Goal: Task Accomplishment & Management: Complete application form

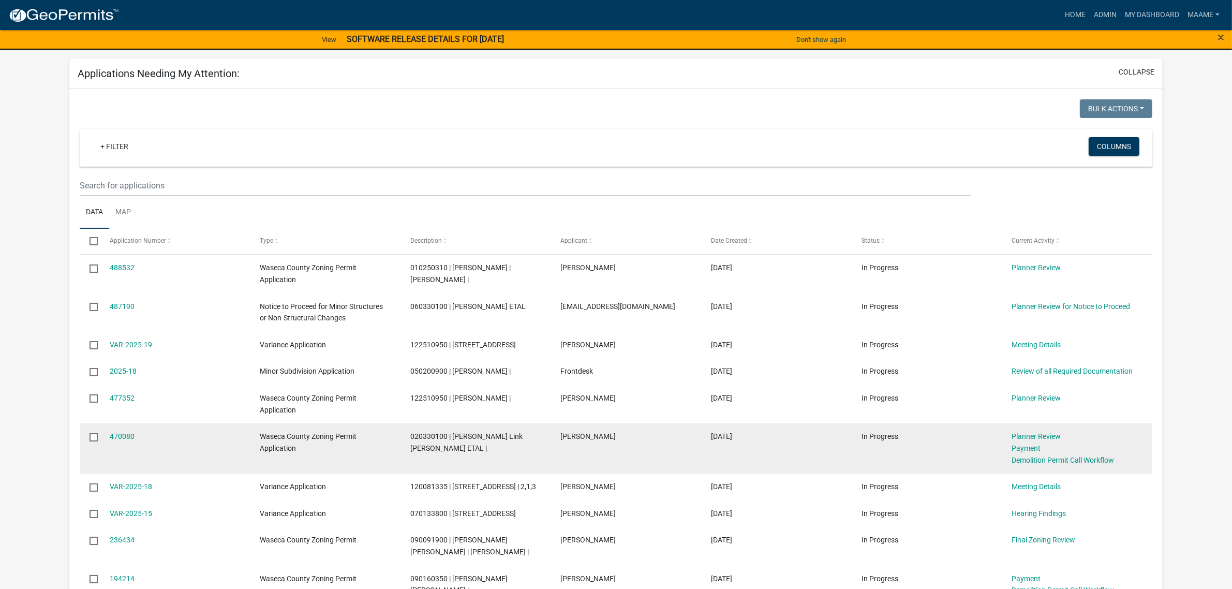
scroll to position [129, 0]
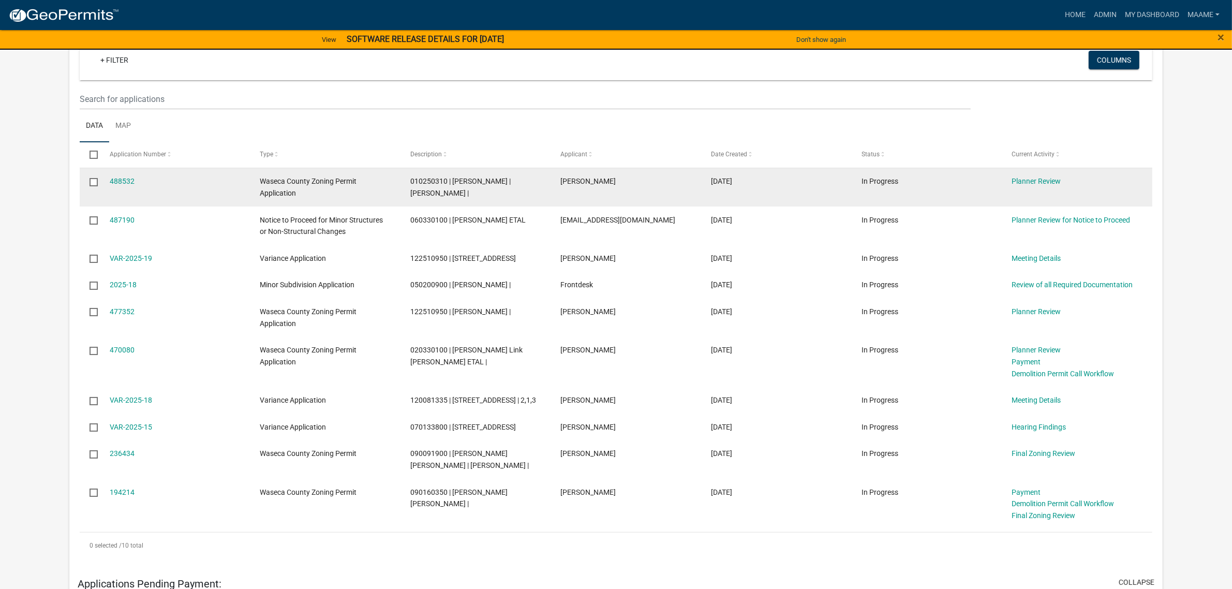
click at [430, 180] on span "010250310 | [PERSON_NAME] | [PERSON_NAME] |" at bounding box center [460, 187] width 100 height 20
copy span "010250310"
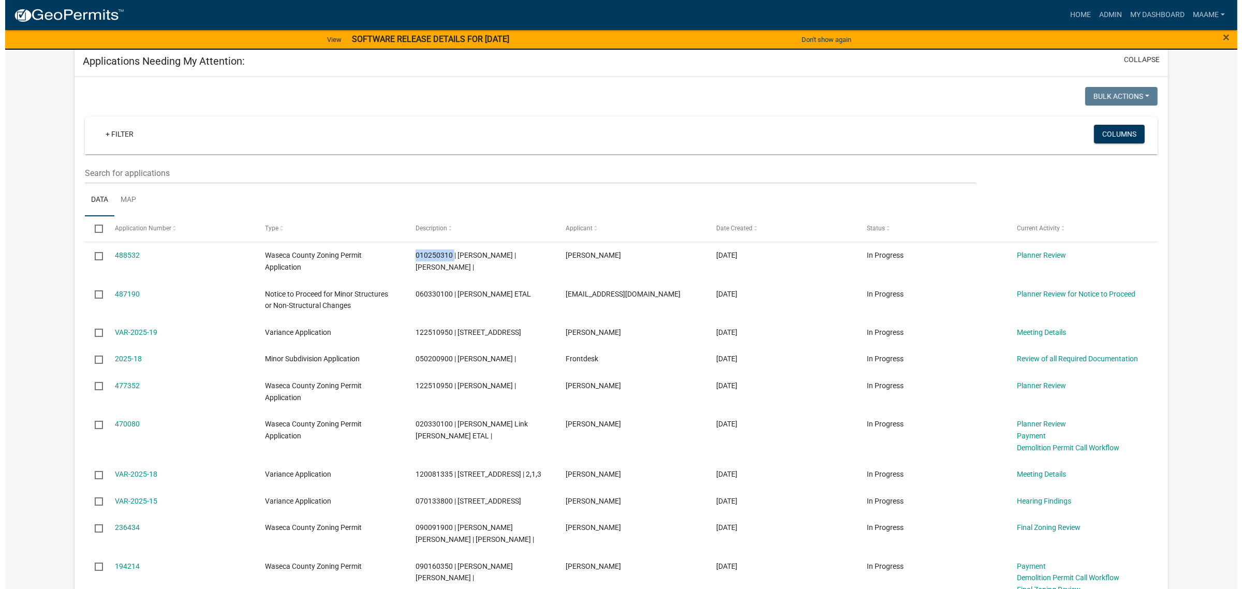
scroll to position [0, 0]
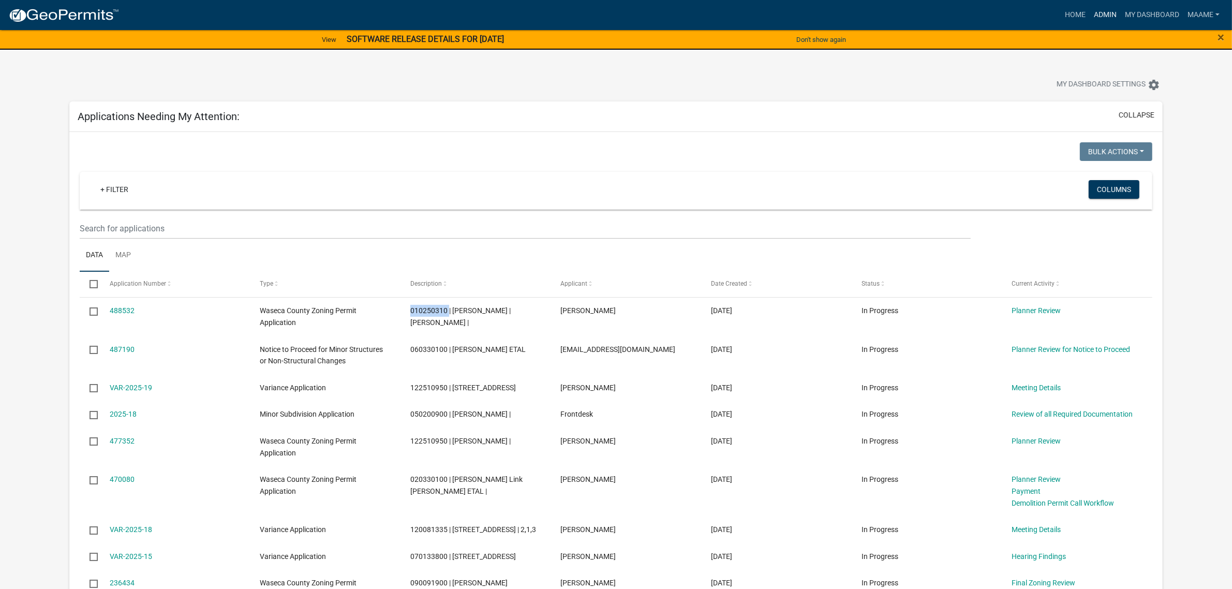
click at [1098, 13] on link "Admin" at bounding box center [1105, 15] width 31 height 20
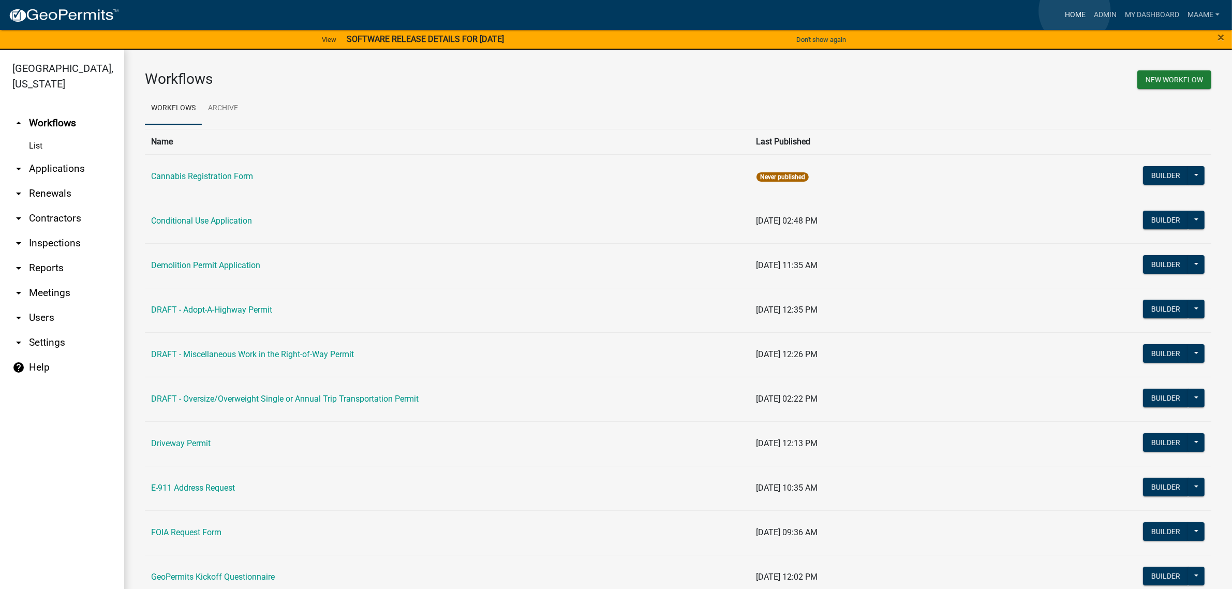
click at [1075, 11] on link "Home" at bounding box center [1075, 15] width 29 height 20
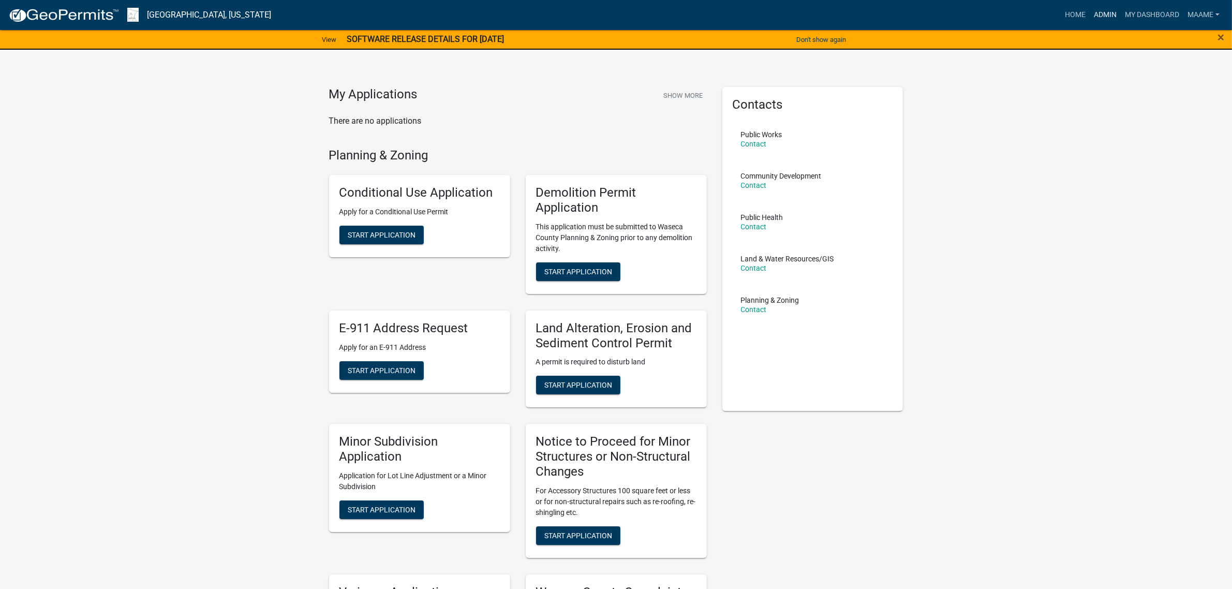
click at [1097, 9] on link "Admin" at bounding box center [1105, 15] width 31 height 20
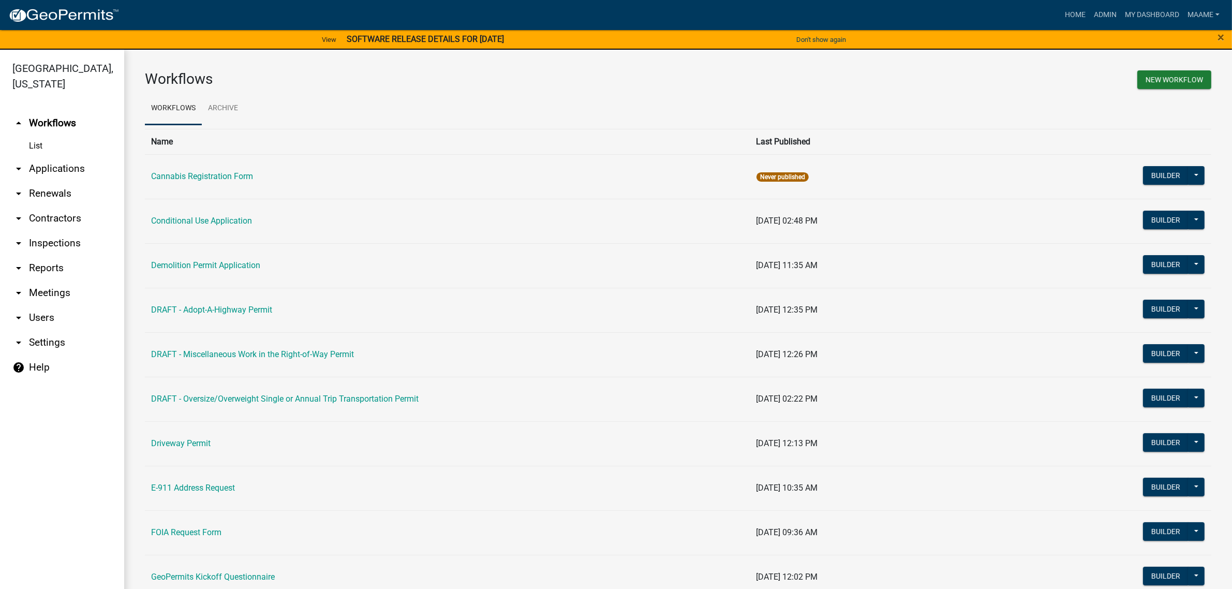
click at [37, 141] on link "List" at bounding box center [62, 146] width 124 height 21
click at [36, 171] on link "arrow_drop_down Applications" at bounding box center [62, 168] width 124 height 25
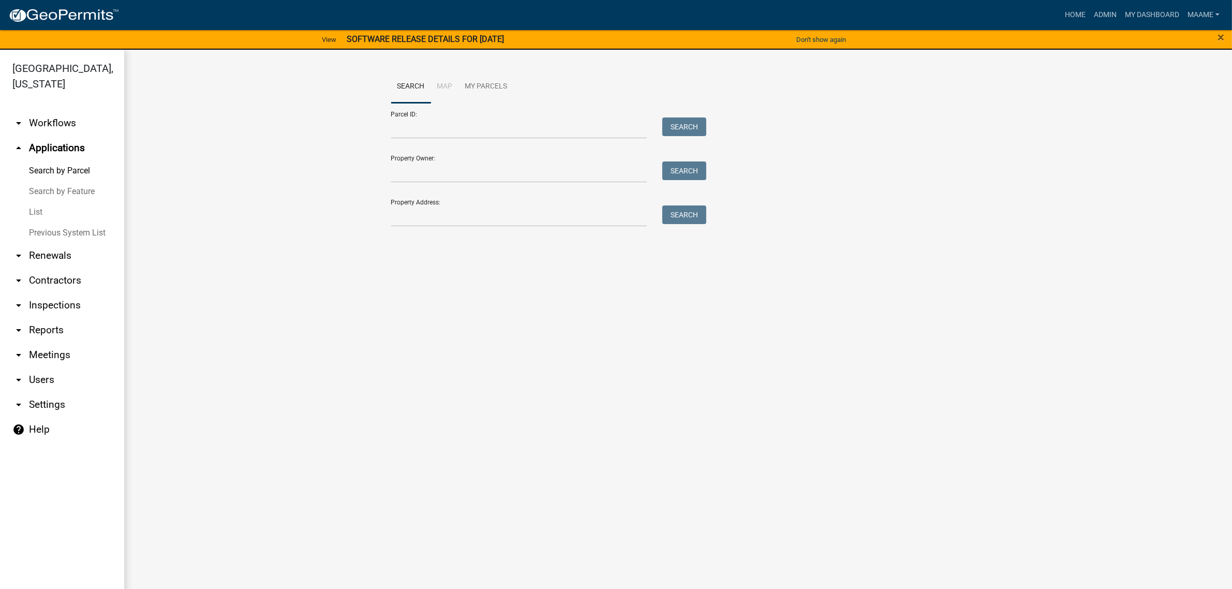
click at [32, 213] on link "List" at bounding box center [62, 212] width 124 height 21
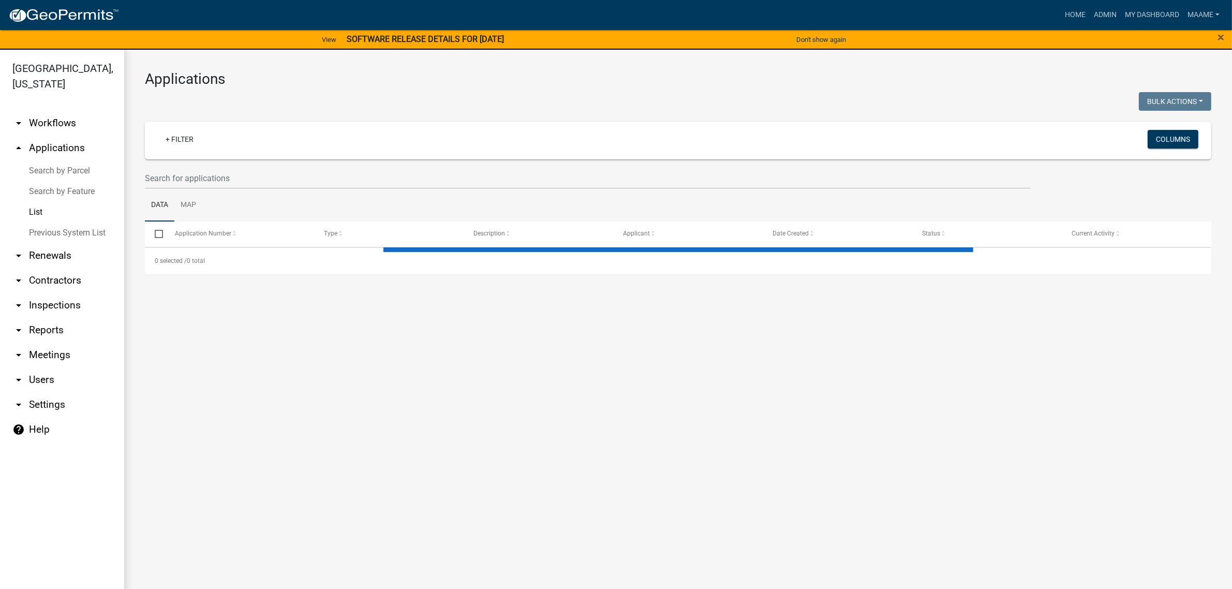
select select "3: 100"
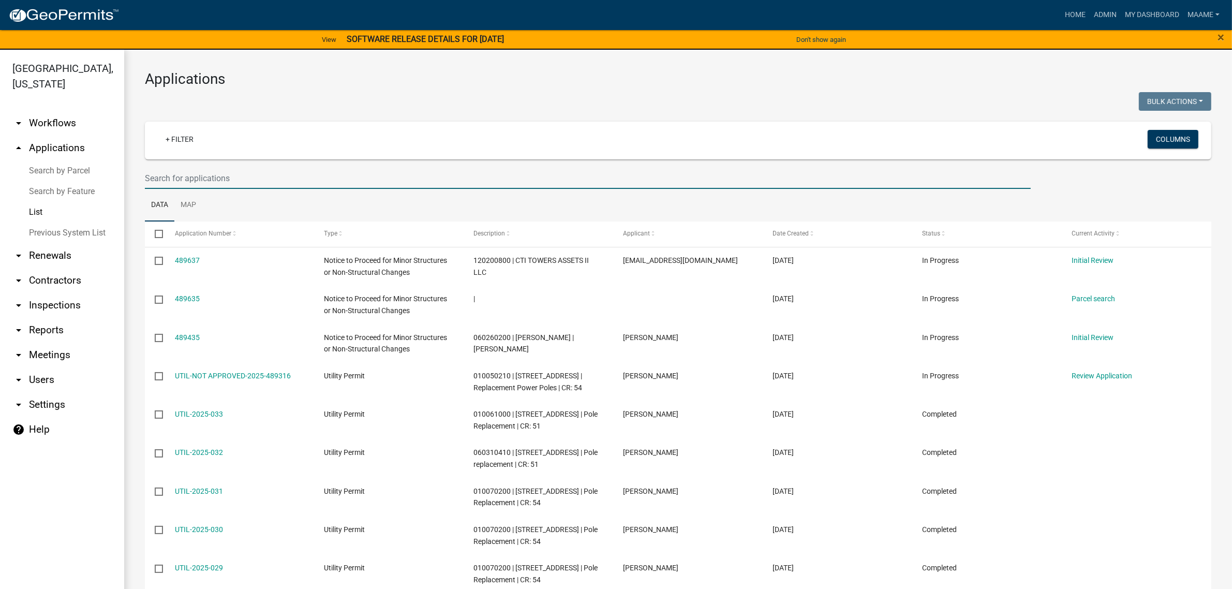
click at [208, 170] on input "text" at bounding box center [588, 178] width 886 height 21
paste input "010250310"
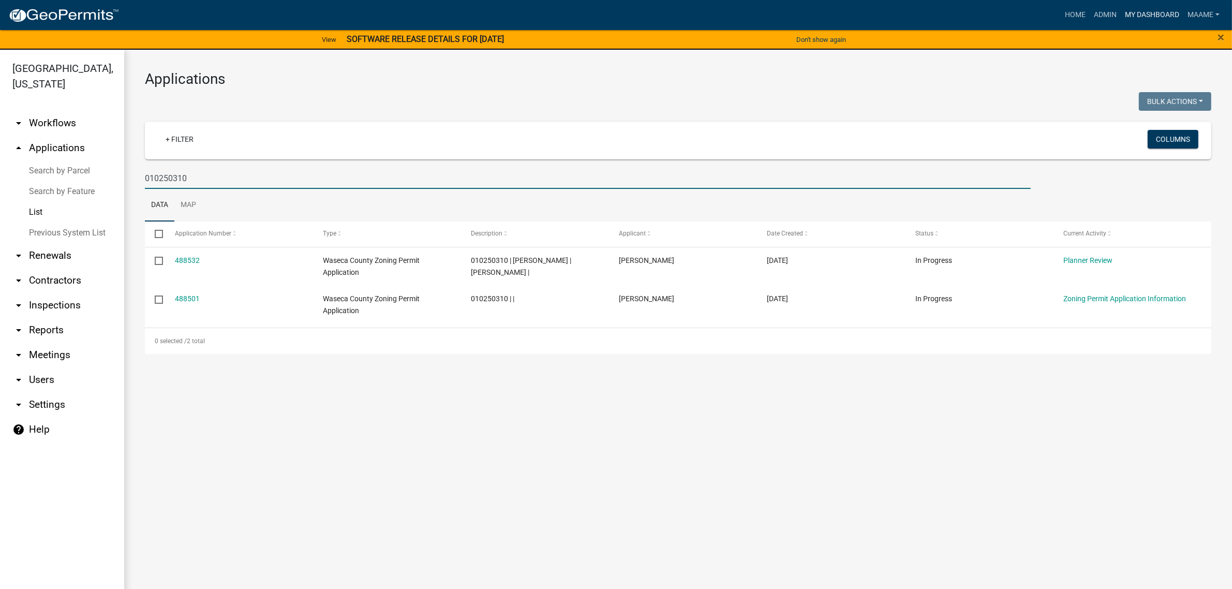
type input "010250310"
click at [1136, 11] on link "My Dashboard" at bounding box center [1152, 15] width 63 height 20
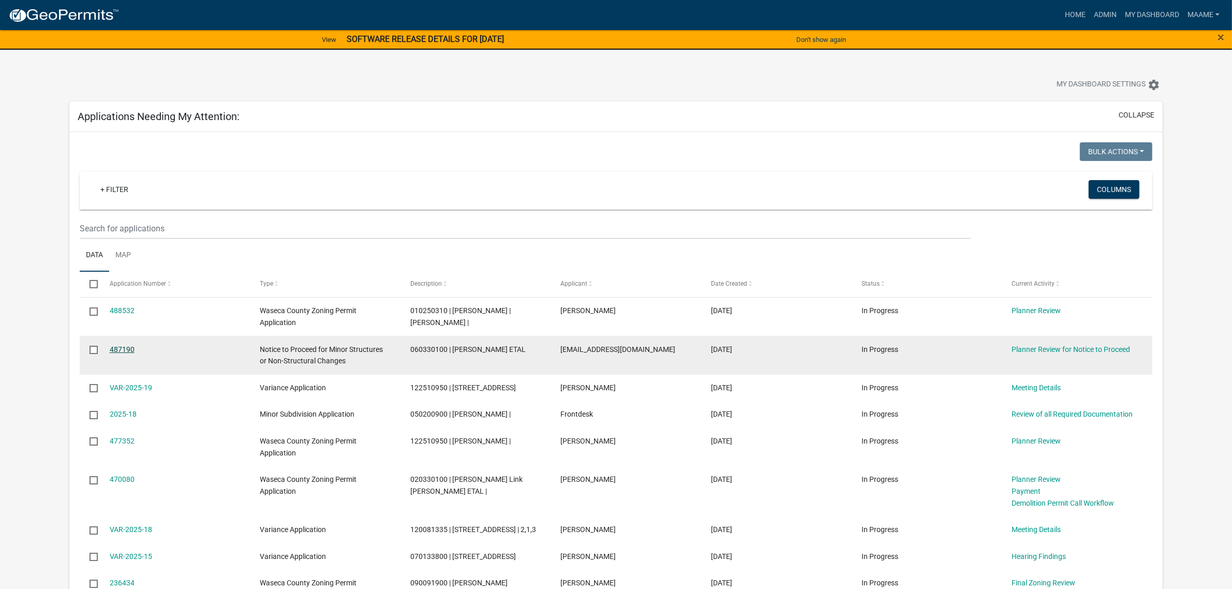
click at [125, 349] on link "487190" at bounding box center [122, 349] width 25 height 8
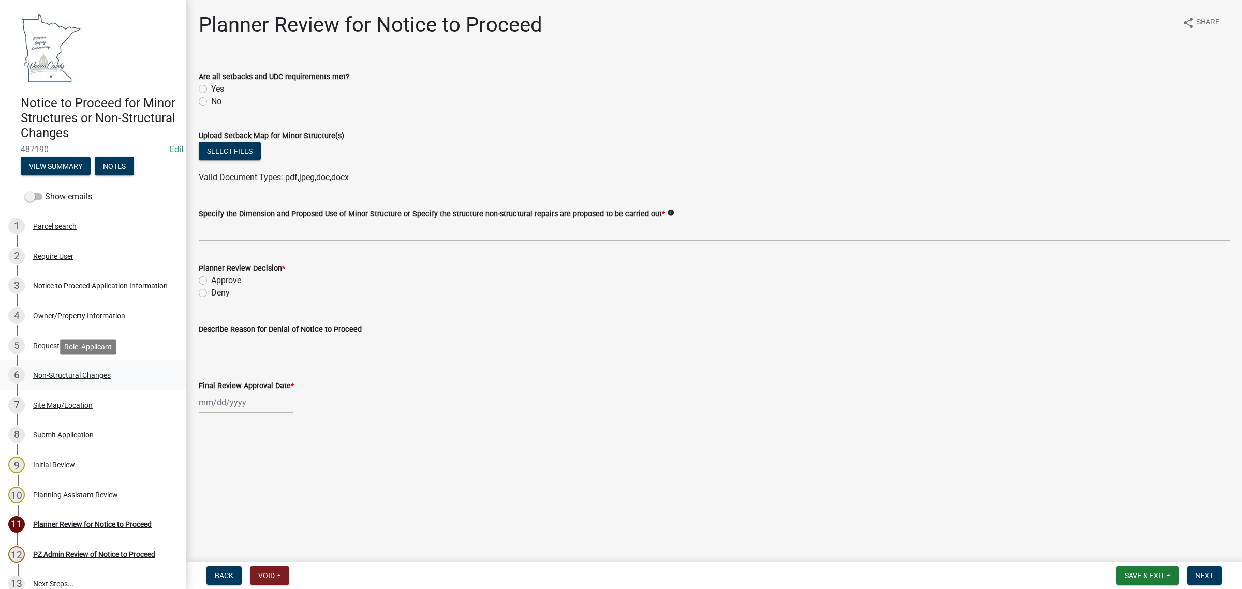
click at [44, 372] on div "Non-Structural Changes" at bounding box center [72, 374] width 78 height 7
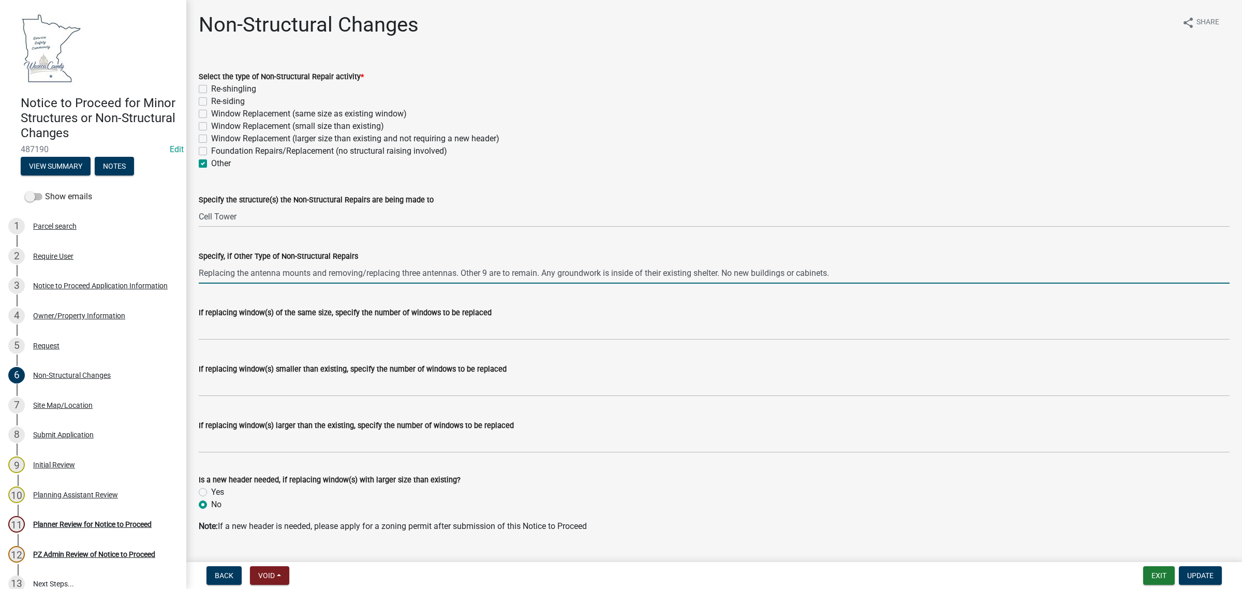
drag, startPoint x: 200, startPoint y: 270, endPoint x: 858, endPoint y: 272, distance: 658.1
click at [858, 272] on input "Replacing the antenna mounts and removing/replacing three antennas. Other 9 are…" at bounding box center [714, 272] width 1031 height 21
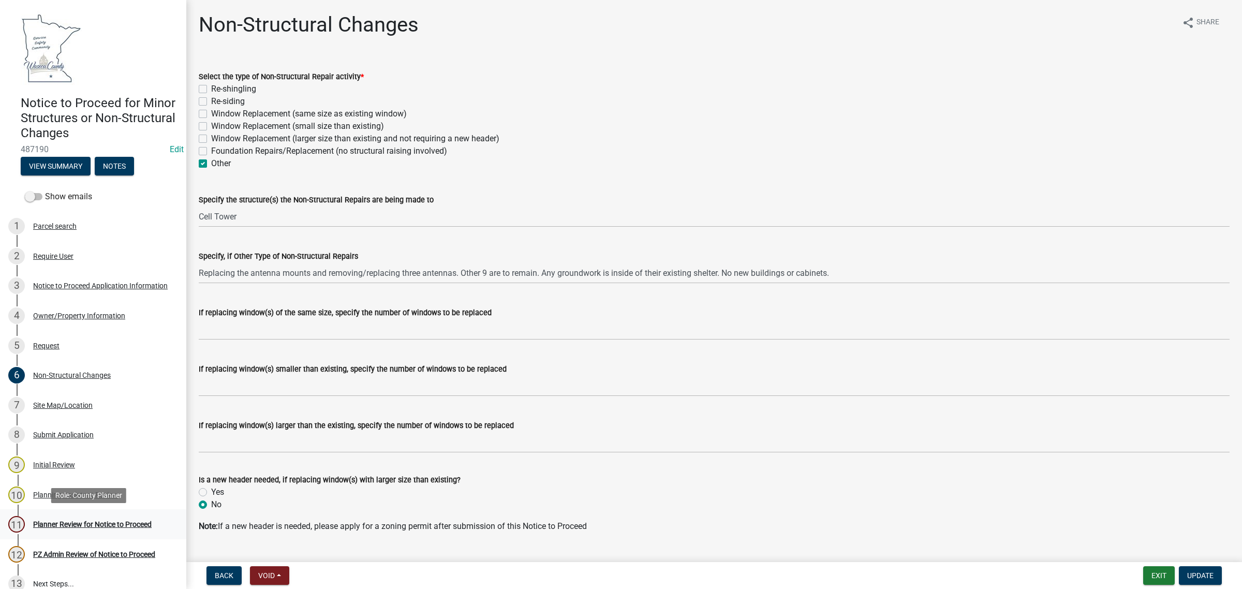
click at [62, 521] on div "Planner Review for Notice to Proceed" at bounding box center [92, 523] width 118 height 7
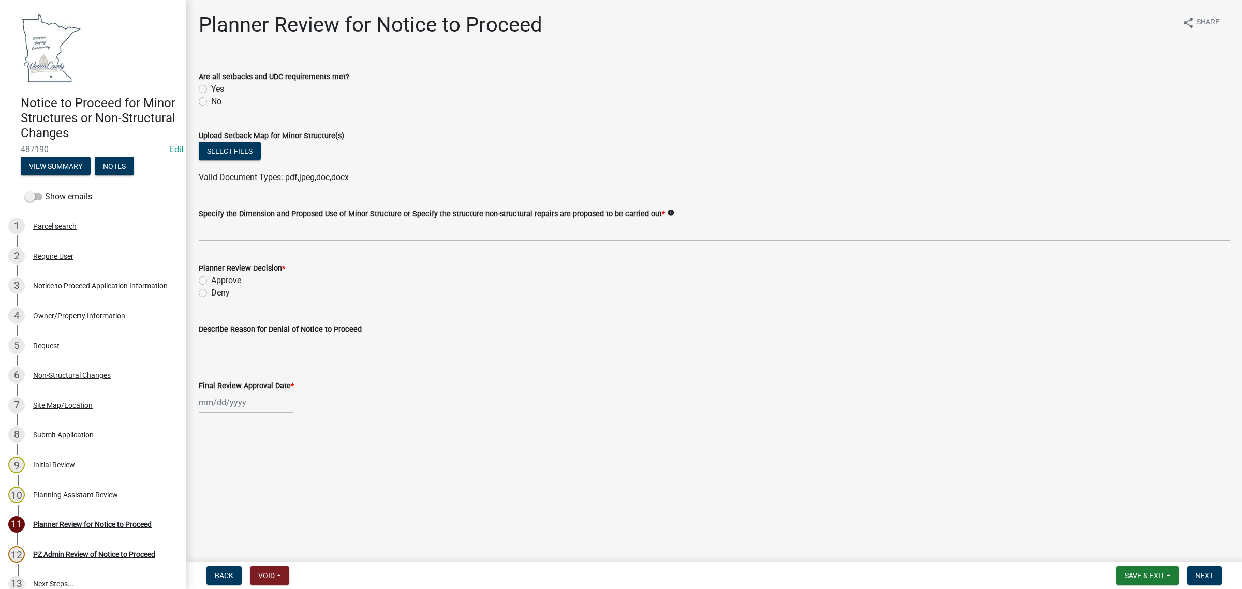
click at [208, 87] on div "Yes" at bounding box center [714, 89] width 1031 height 12
click at [211, 88] on label "Yes" at bounding box center [217, 89] width 13 height 12
click at [211, 88] on input "Yes" at bounding box center [214, 86] width 7 height 7
radio input "true"
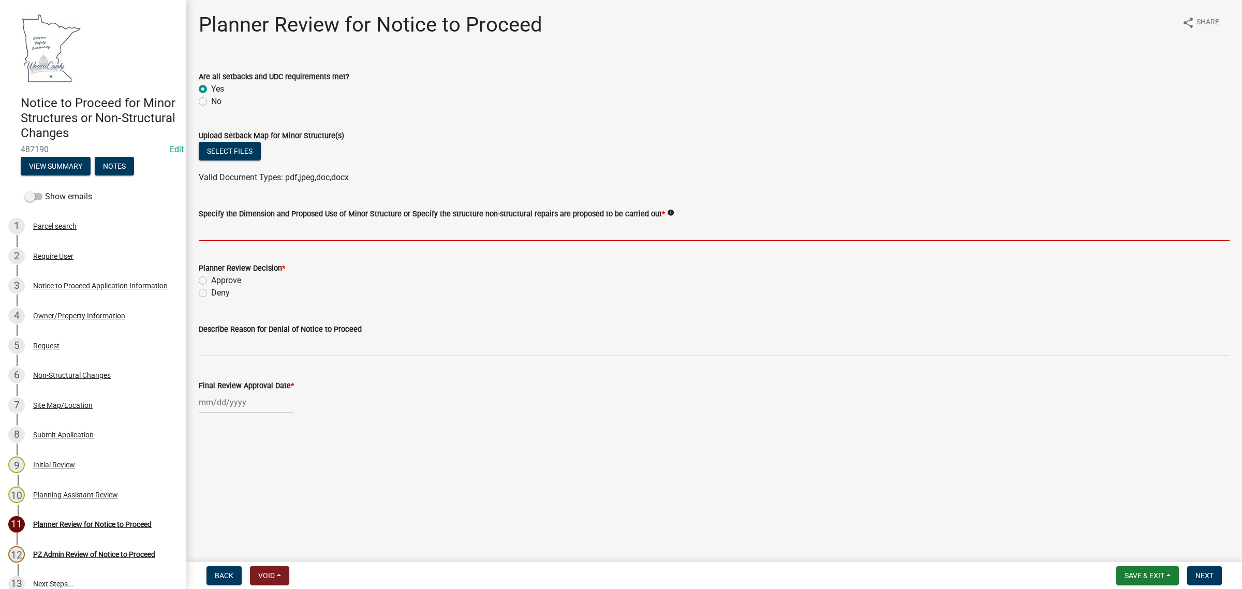
click at [205, 226] on input "Specify the Dimension and Proposed Use of Minor Structure or Specify the struct…" at bounding box center [714, 230] width 1031 height 21
paste input "Replacing the antenna mounts and removing/replacing three antennas. Other 9 are…"
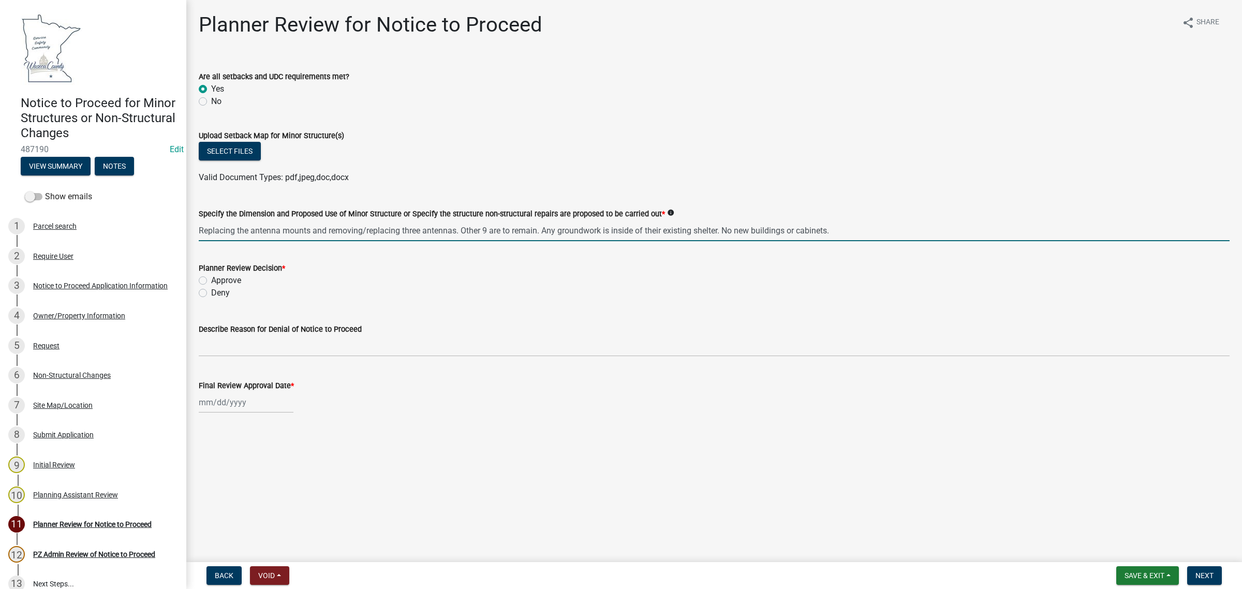
type input "Replacing the antenna mounts and removing/replacing three antennas. Other 9 are…"
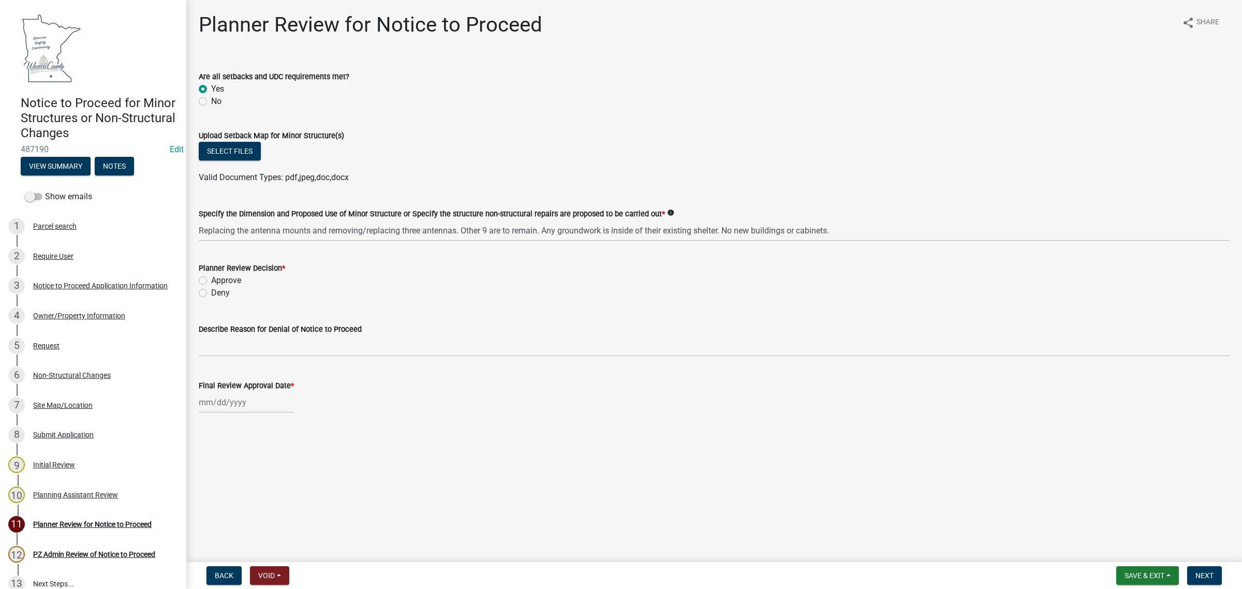
click at [211, 277] on label "Approve" at bounding box center [226, 280] width 30 height 12
click at [211, 277] on input "Approve" at bounding box center [214, 277] width 7 height 7
radio input "true"
click at [203, 397] on div at bounding box center [246, 402] width 95 height 21
select select "10"
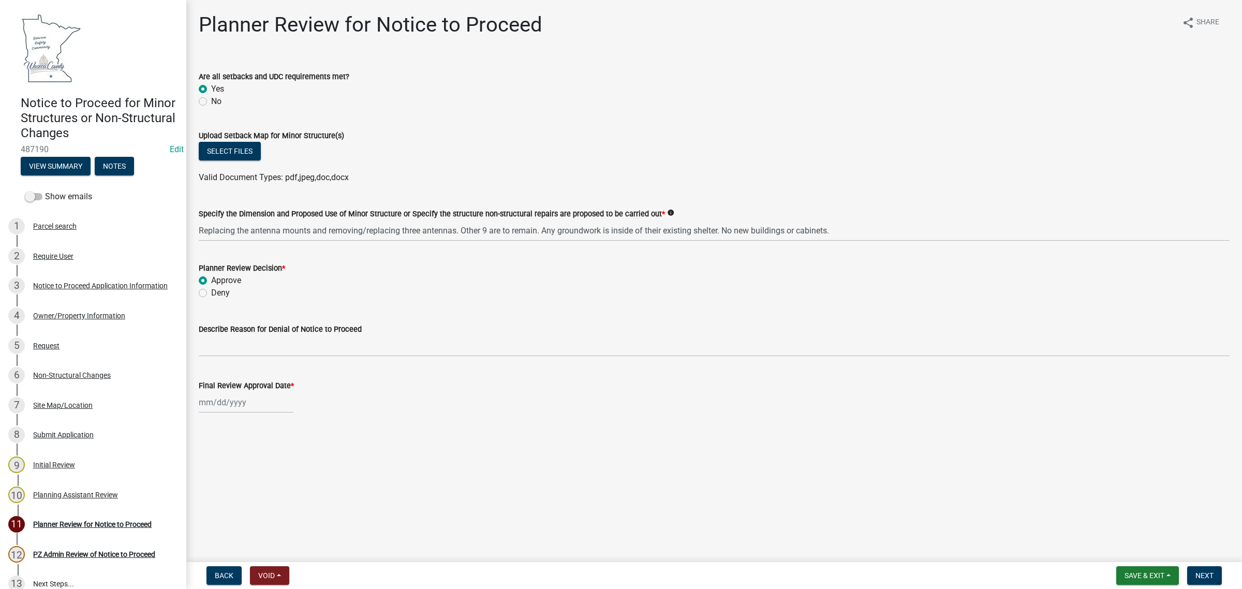
select select "2025"
click at [239, 472] on div "8" at bounding box center [242, 474] width 17 height 17
type input "[DATE]"
click at [1199, 579] on span "Next" at bounding box center [1204, 575] width 18 height 8
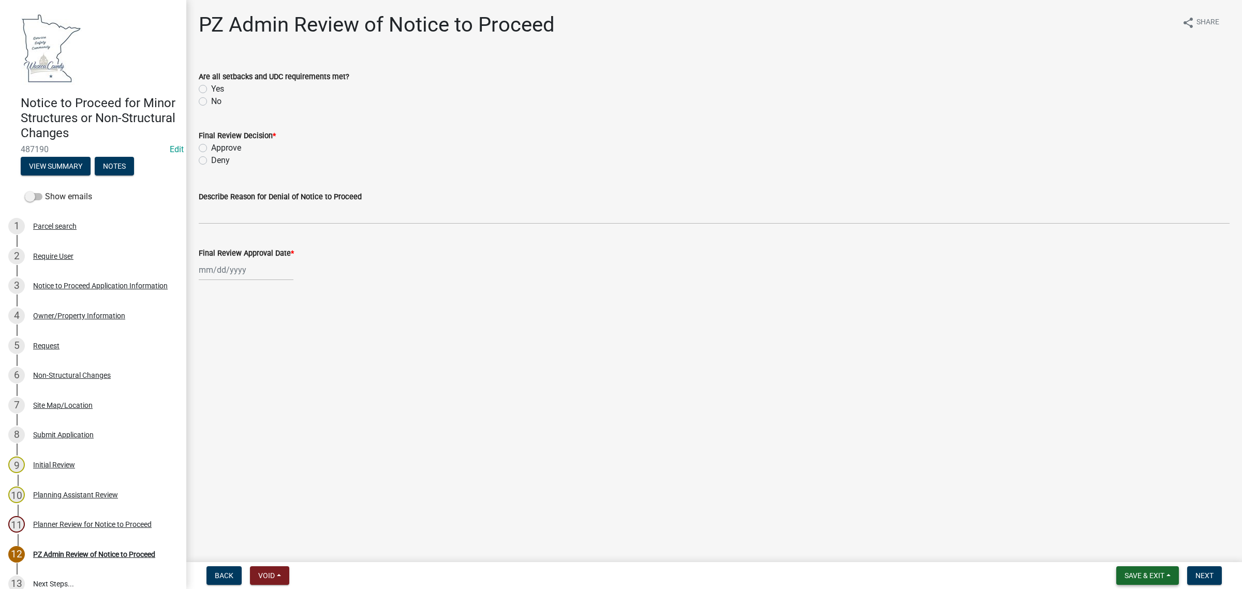
click at [1162, 578] on span "Save & Exit" at bounding box center [1144, 575] width 40 height 8
click at [1123, 547] on button "Save & Exit" at bounding box center [1137, 549] width 83 height 25
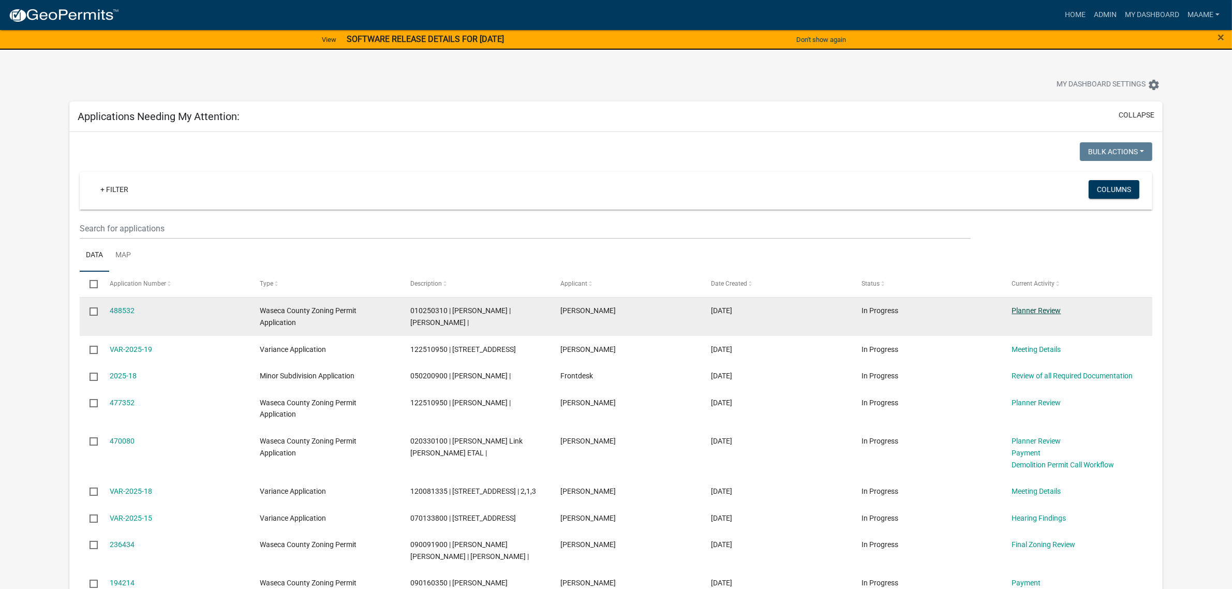
click at [1055, 314] on link "Planner Review" at bounding box center [1036, 310] width 49 height 8
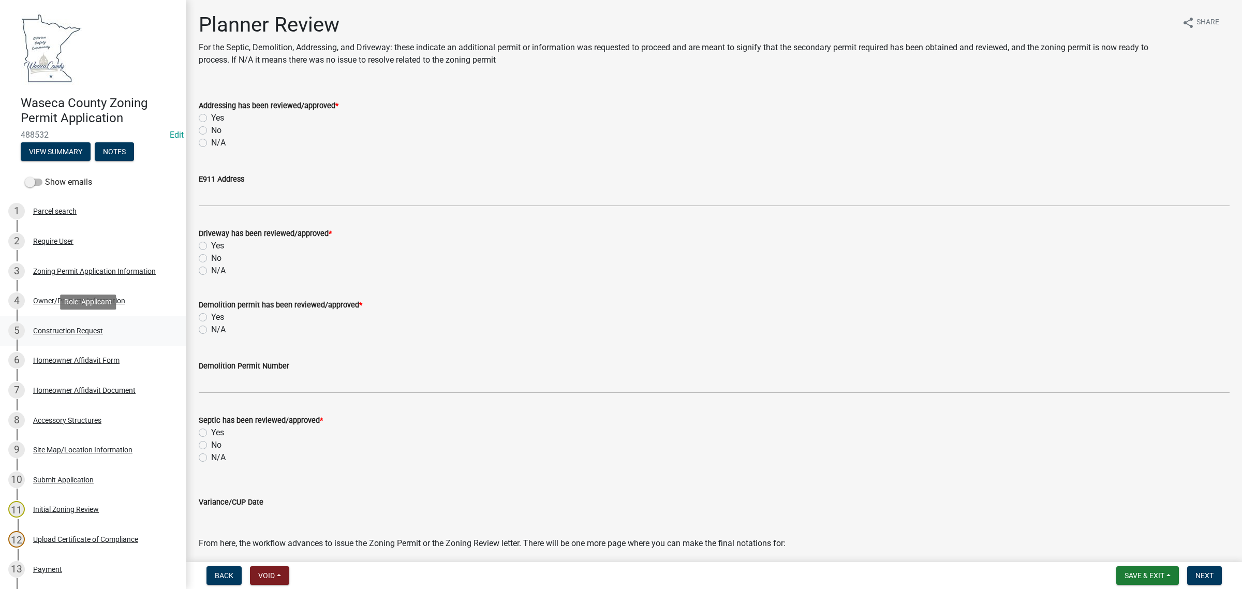
drag, startPoint x: 65, startPoint y: 334, endPoint x: 72, endPoint y: 336, distance: 7.7
click at [65, 333] on div "Construction Request" at bounding box center [68, 330] width 70 height 7
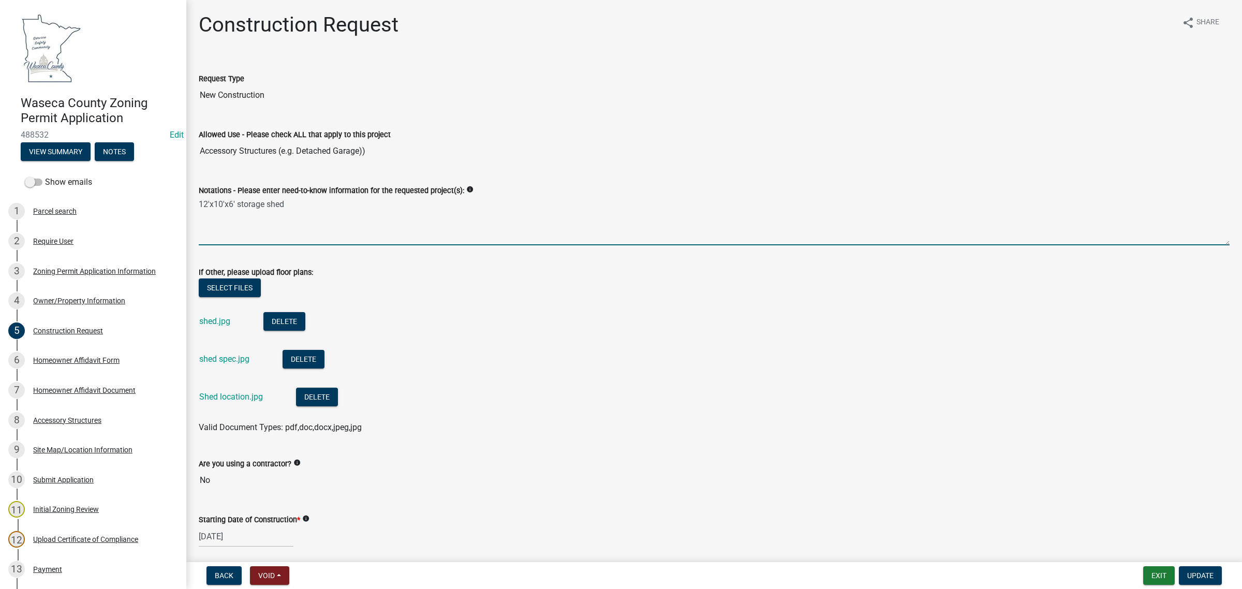
drag, startPoint x: 306, startPoint y: 207, endPoint x: 179, endPoint y: 205, distance: 127.3
click at [179, 205] on div "Waseca County Zoning Permit Application 488532 Edit View Summary Notes Show ema…" at bounding box center [621, 294] width 1242 height 589
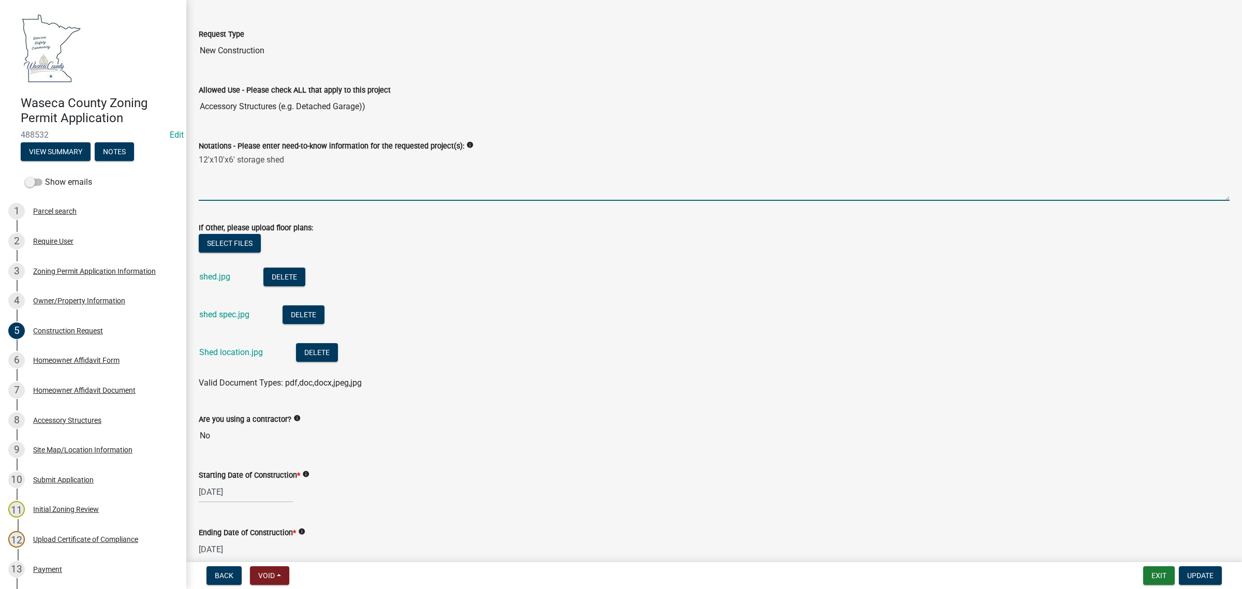
scroll to position [65, 0]
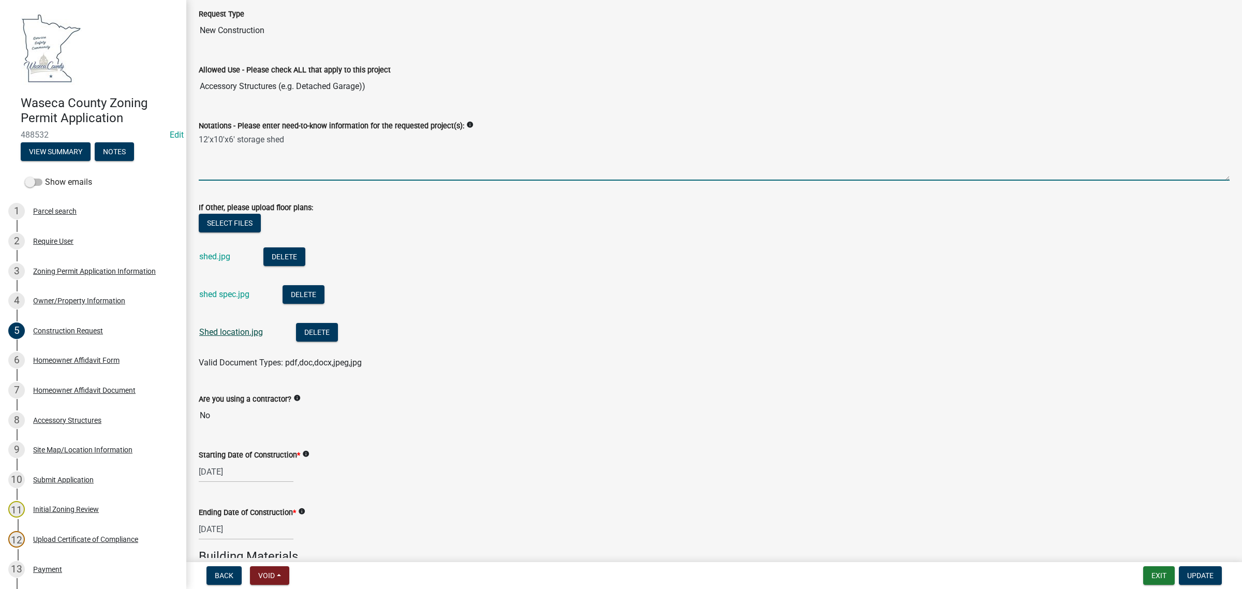
click at [223, 334] on link "Shed location.jpg" at bounding box center [231, 332] width 64 height 10
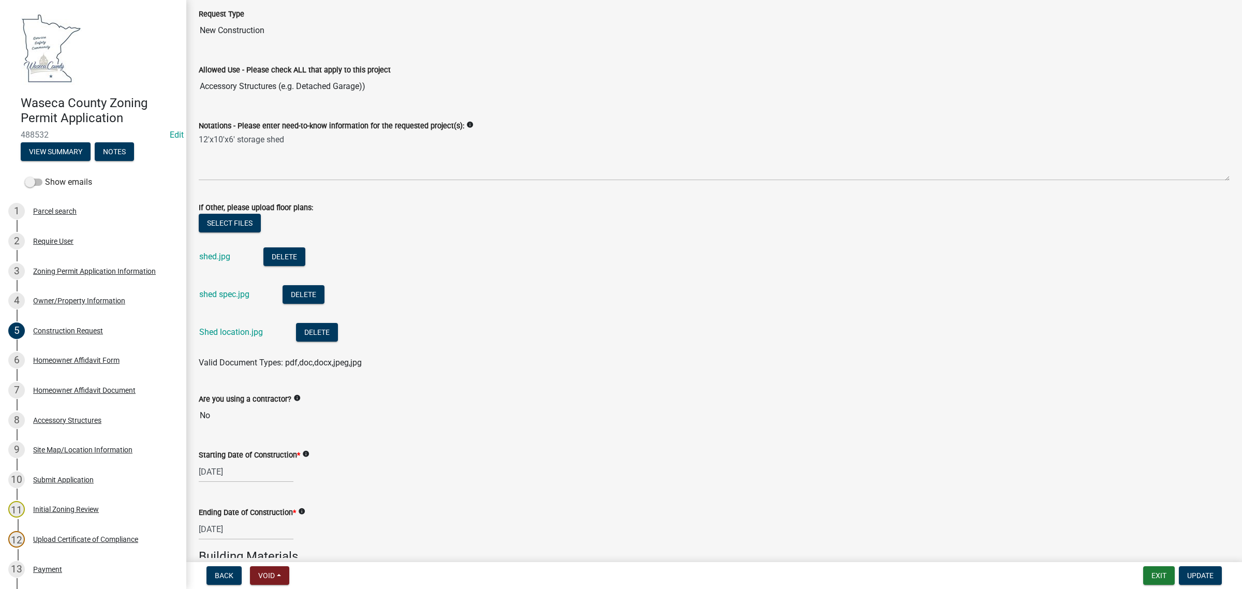
scroll to position [345, 0]
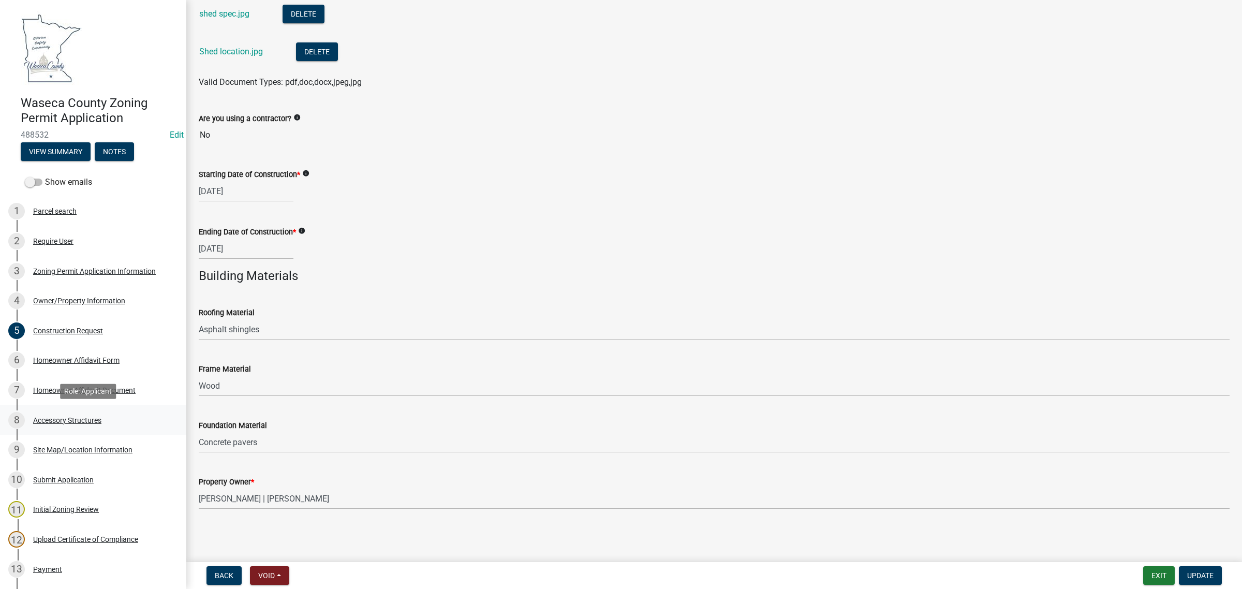
click at [47, 425] on div "8 Accessory Structures" at bounding box center [88, 420] width 161 height 17
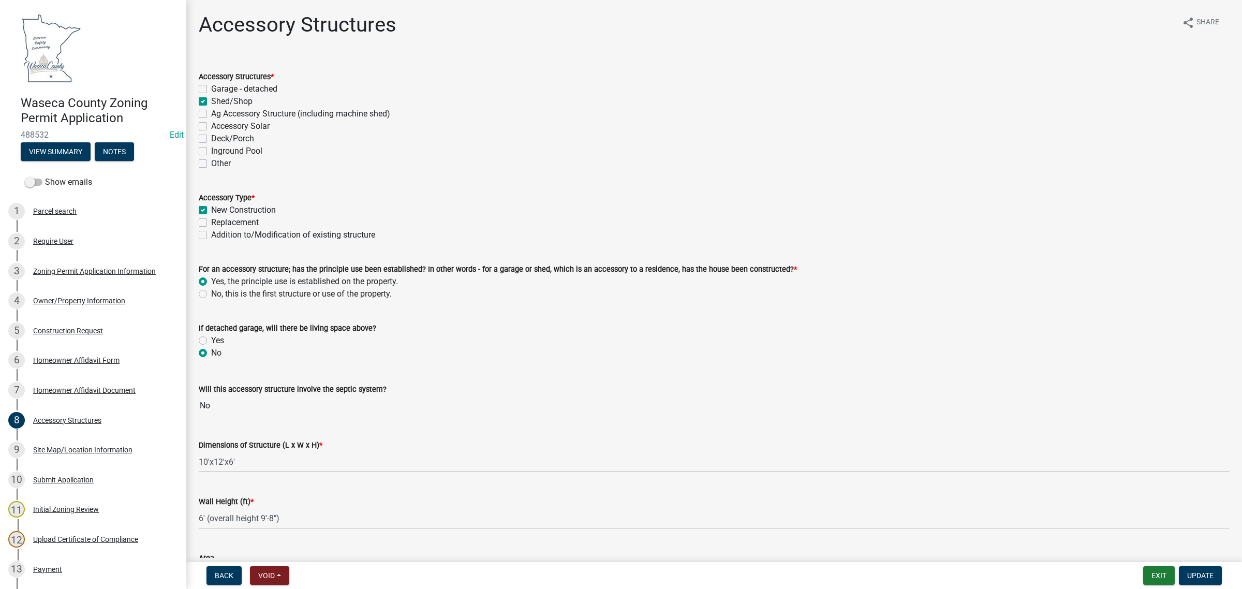
scroll to position [420, 0]
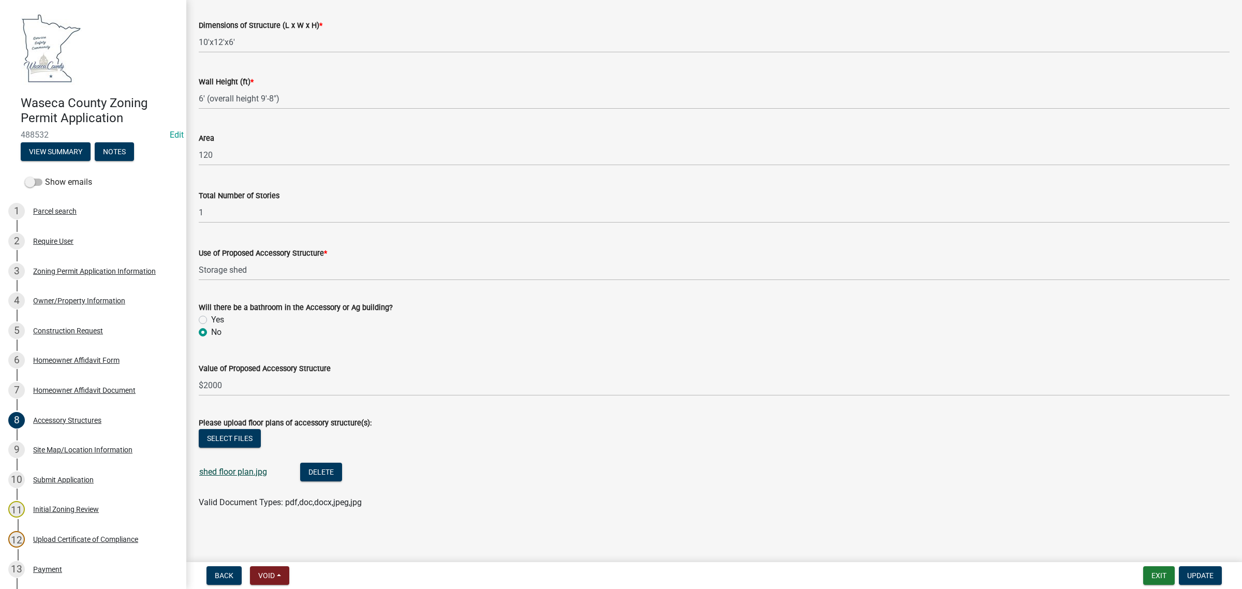
click at [234, 470] on link "shed floor plan.jpg" at bounding box center [233, 472] width 68 height 10
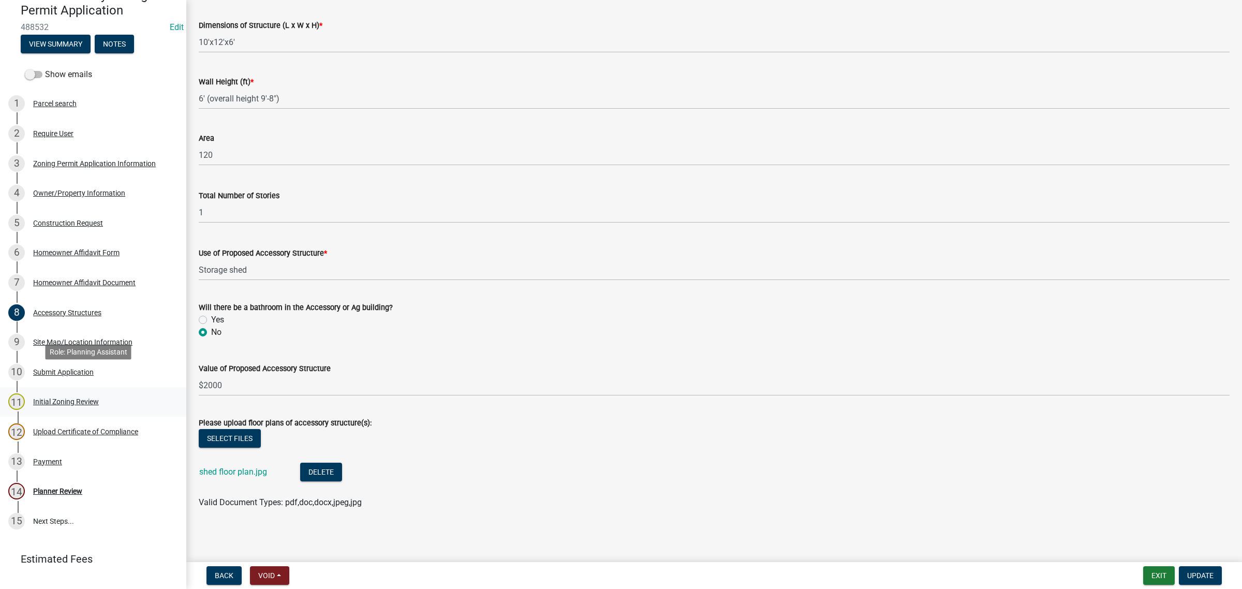
scroll to position [129, 0]
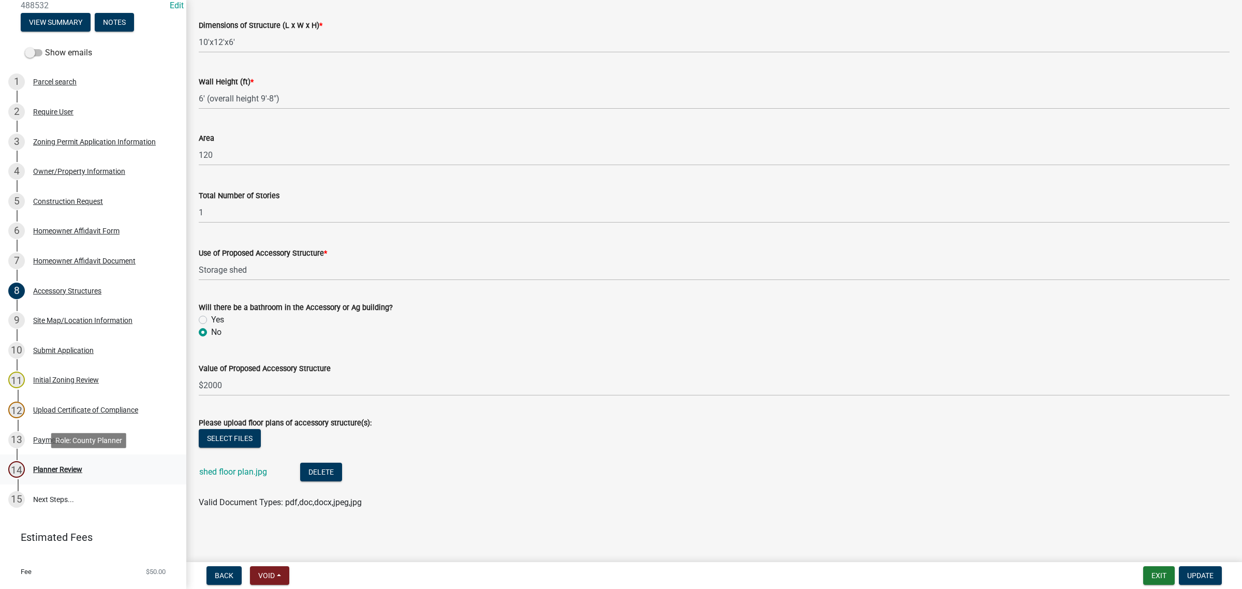
click at [56, 471] on div "Planner Review" at bounding box center [57, 469] width 49 height 7
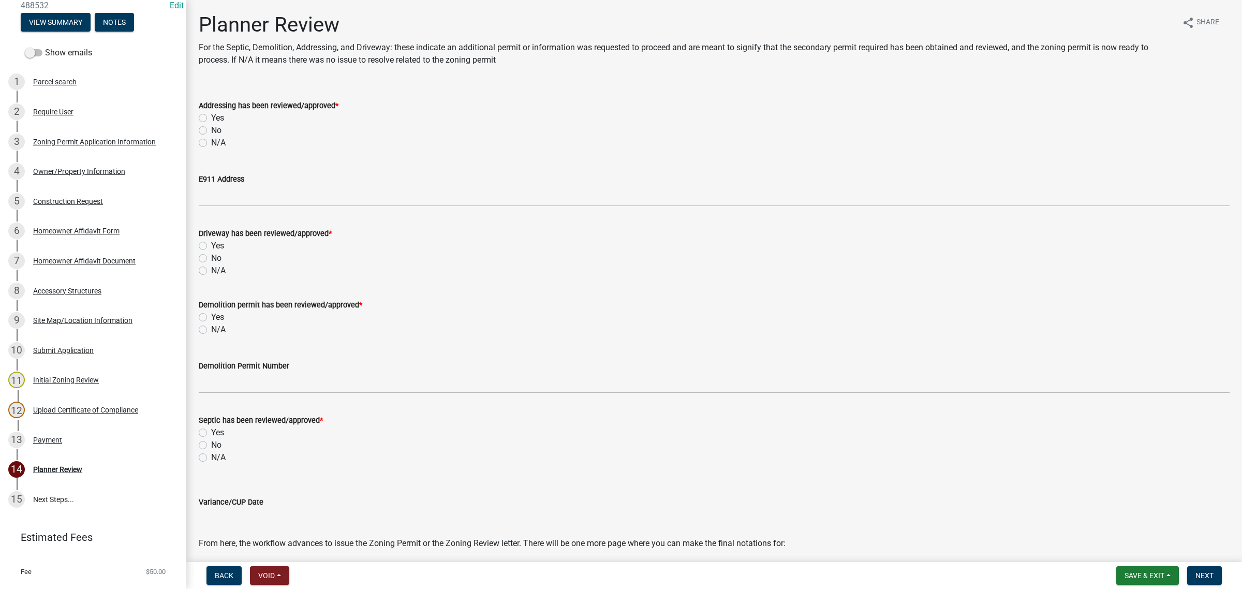
click at [211, 145] on label "N/A" at bounding box center [218, 143] width 14 height 12
click at [211, 143] on input "N/A" at bounding box center [214, 140] width 7 height 7
radio input "true"
click at [211, 269] on label "N/A" at bounding box center [218, 270] width 14 height 12
click at [211, 269] on input "N/A" at bounding box center [214, 267] width 7 height 7
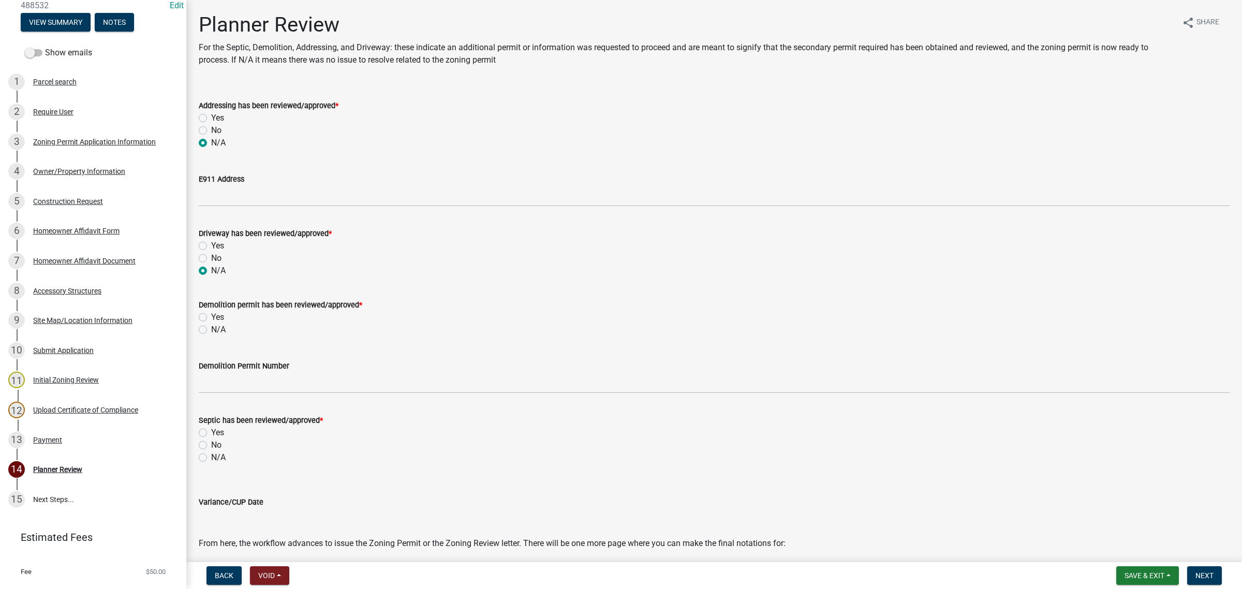
radio input "true"
click at [211, 330] on label "N/A" at bounding box center [218, 329] width 14 height 12
click at [211, 330] on input "N/A" at bounding box center [214, 326] width 7 height 7
radio input "true"
click at [211, 458] on label "N/A" at bounding box center [218, 457] width 14 height 12
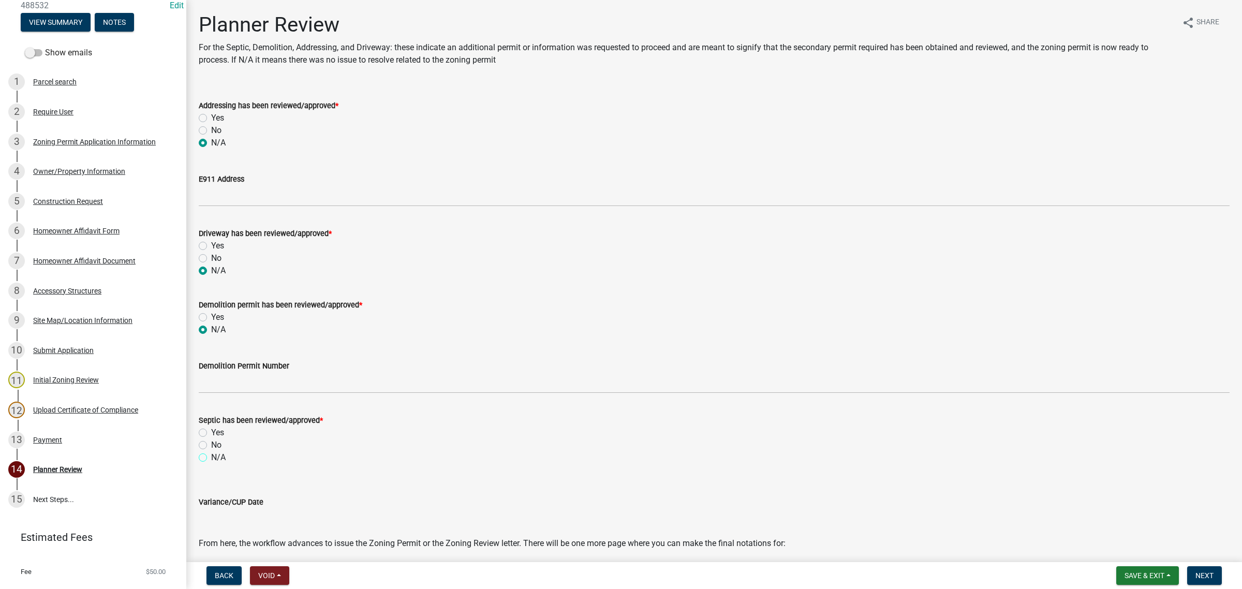
click at [211, 458] on input "N/A" at bounding box center [214, 454] width 7 height 7
radio input "true"
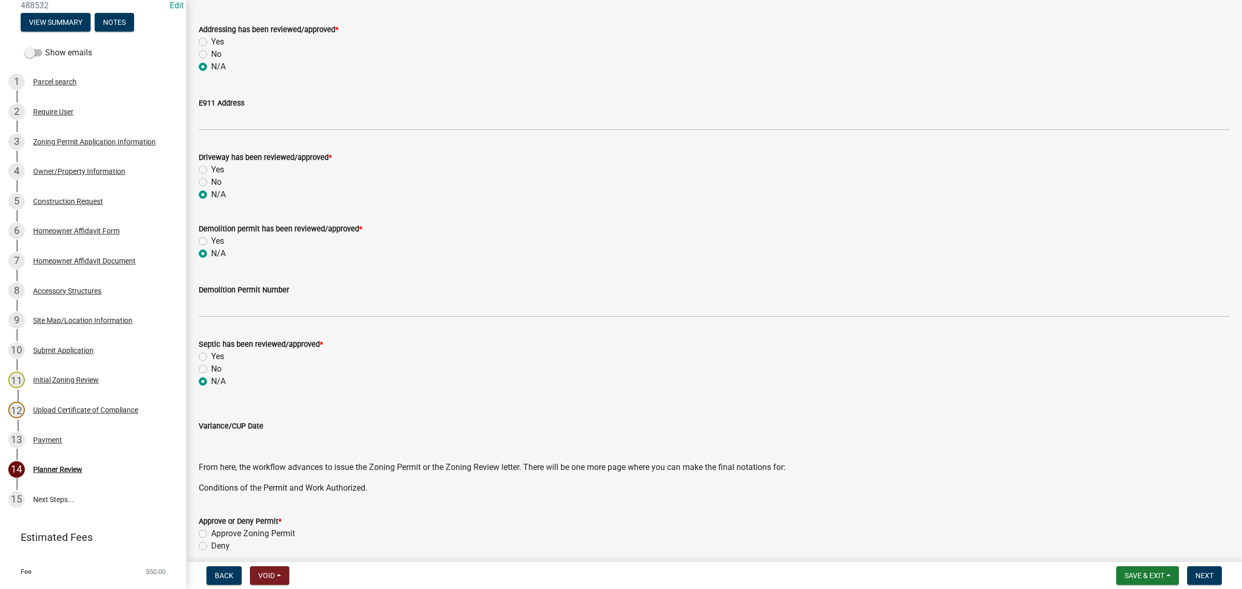
scroll to position [194, 0]
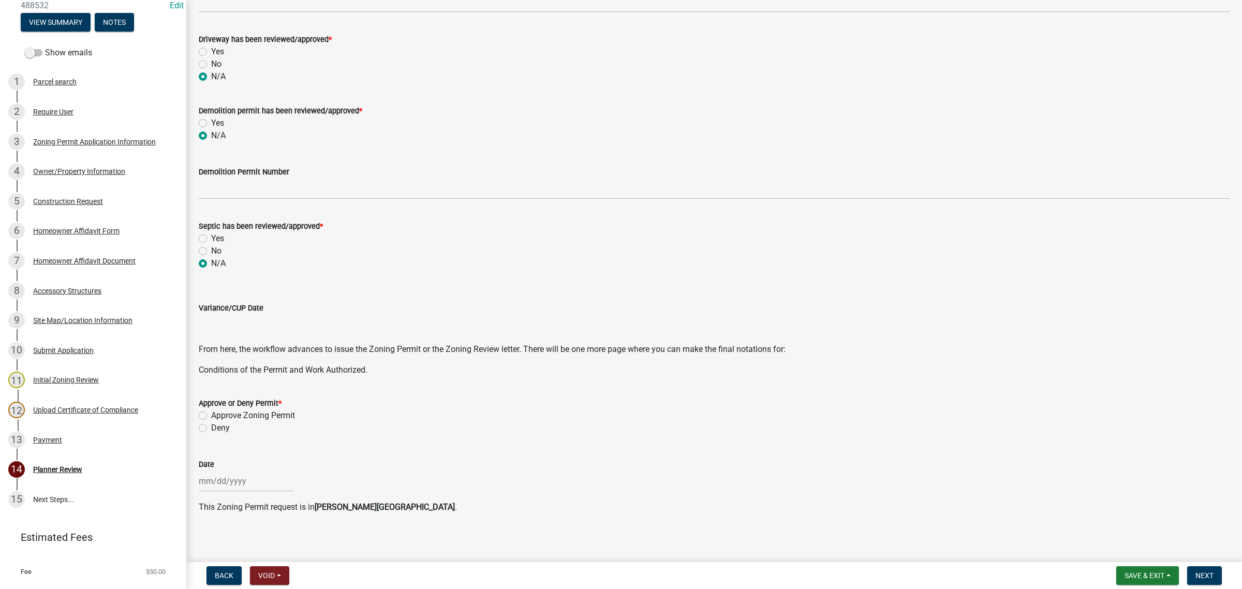
click at [211, 416] on label "Approve Zoning Permit" at bounding box center [253, 415] width 84 height 12
click at [211, 416] on input "Approve Zoning Permit" at bounding box center [214, 412] width 7 height 7
radio input "true"
select select "10"
select select "2025"
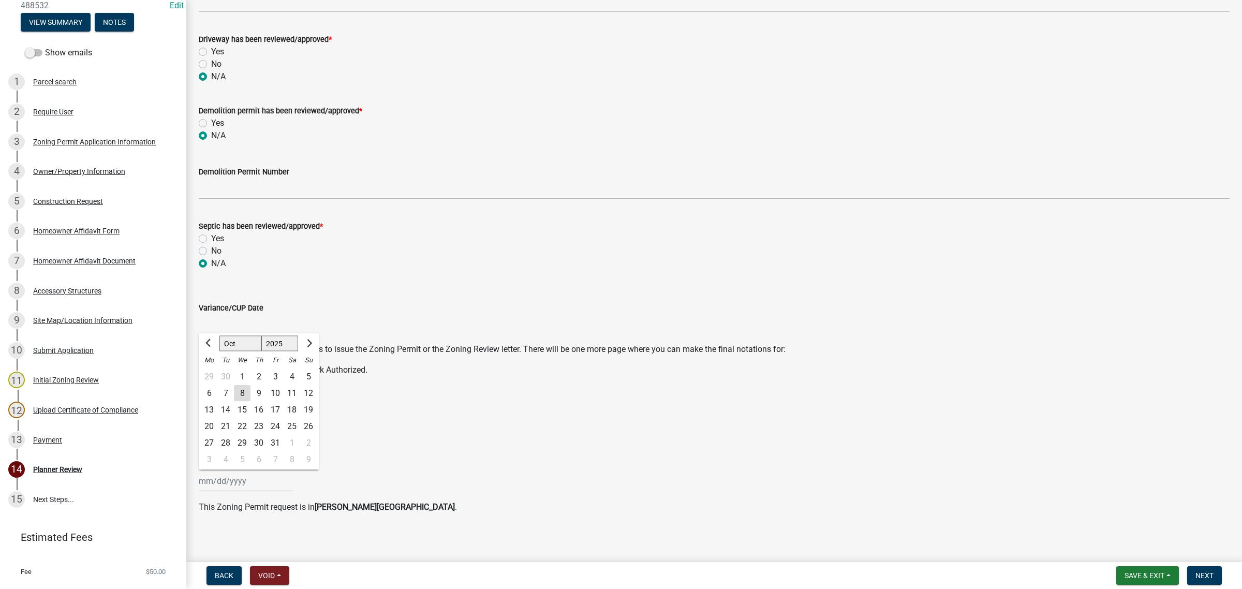
click at [226, 472] on div "[PERSON_NAME] Feb Mar Apr [PERSON_NAME][DATE] Oct Nov [DATE] 1526 1527 1528 152…" at bounding box center [246, 480] width 95 height 21
click at [241, 395] on div "8" at bounding box center [242, 393] width 17 height 17
type input "[DATE]"
click at [1215, 580] on button "Next" at bounding box center [1204, 575] width 35 height 19
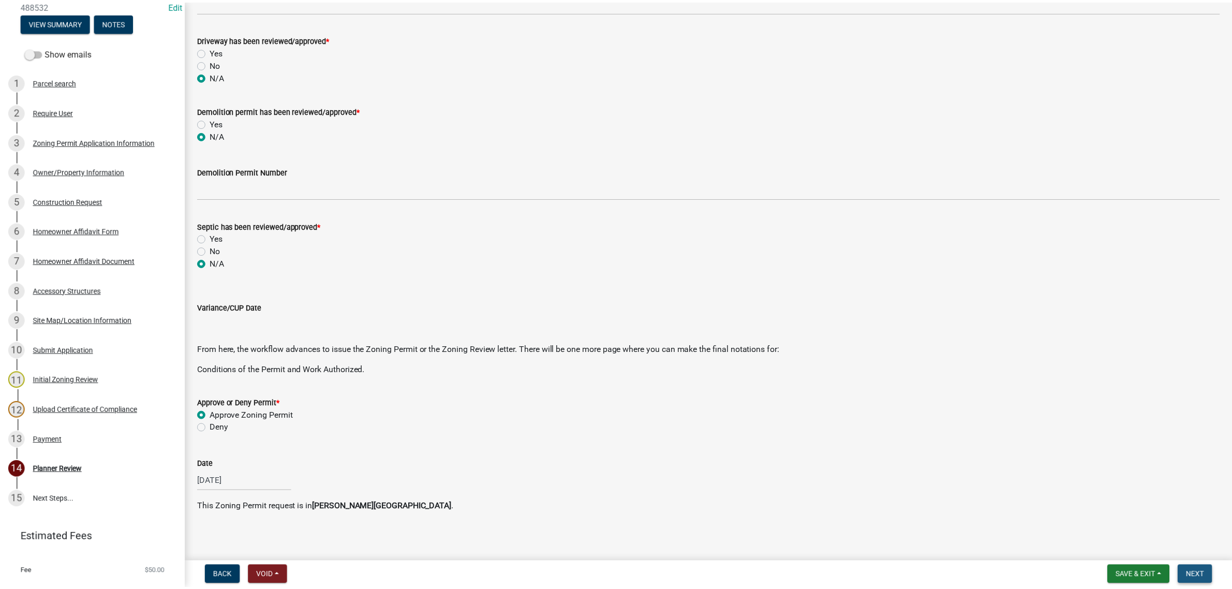
scroll to position [0, 0]
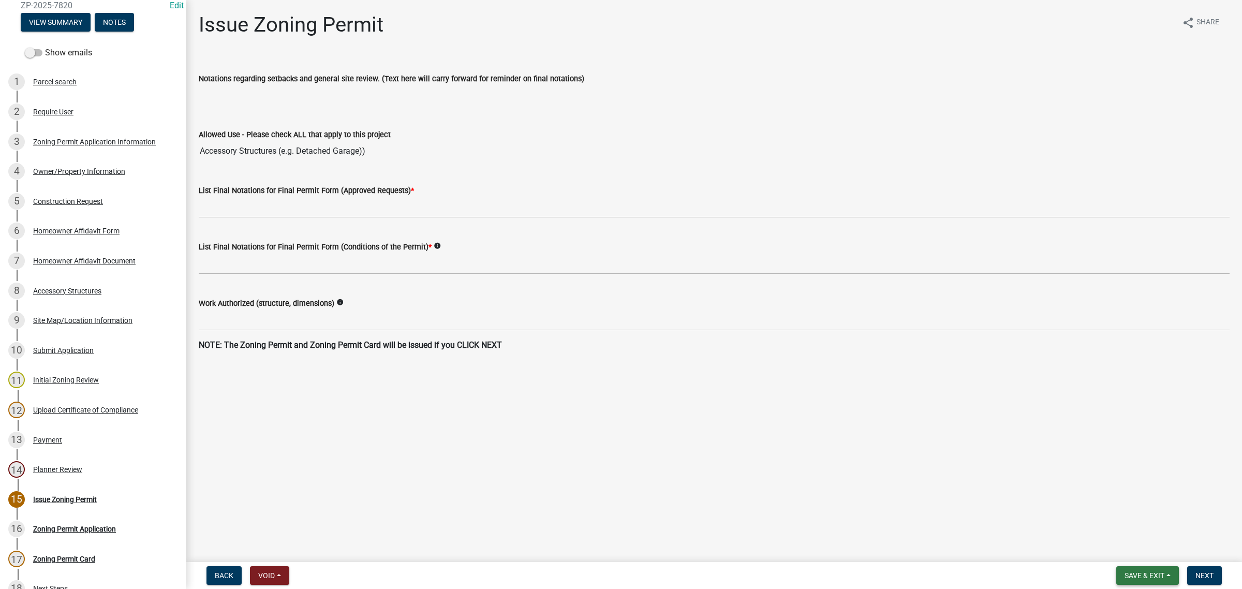
click at [1143, 573] on span "Save & Exit" at bounding box center [1144, 575] width 40 height 8
click at [1133, 552] on button "Save & Exit" at bounding box center [1137, 549] width 83 height 25
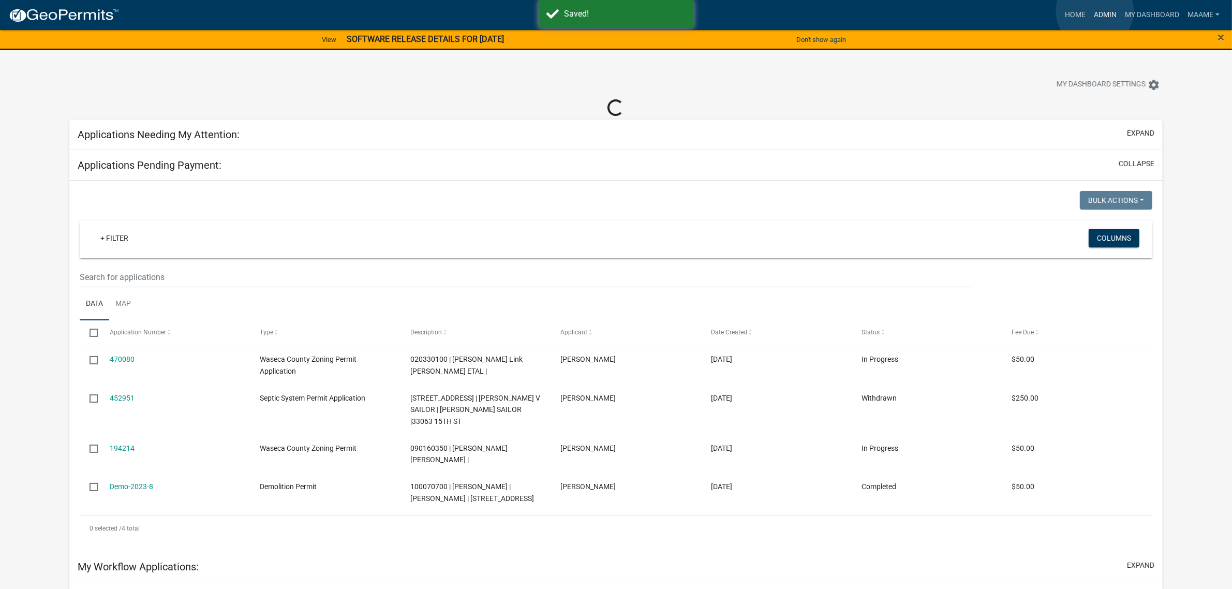
click at [1095, 11] on link "Admin" at bounding box center [1105, 15] width 31 height 20
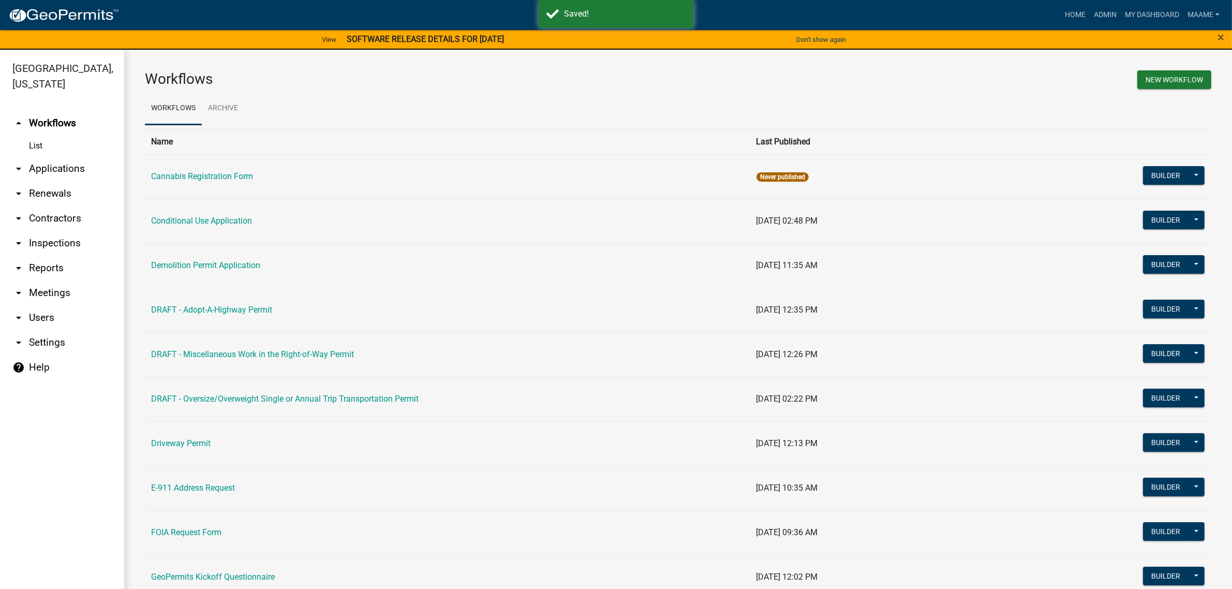
click at [49, 170] on link "arrow_drop_down Applications" at bounding box center [62, 168] width 124 height 25
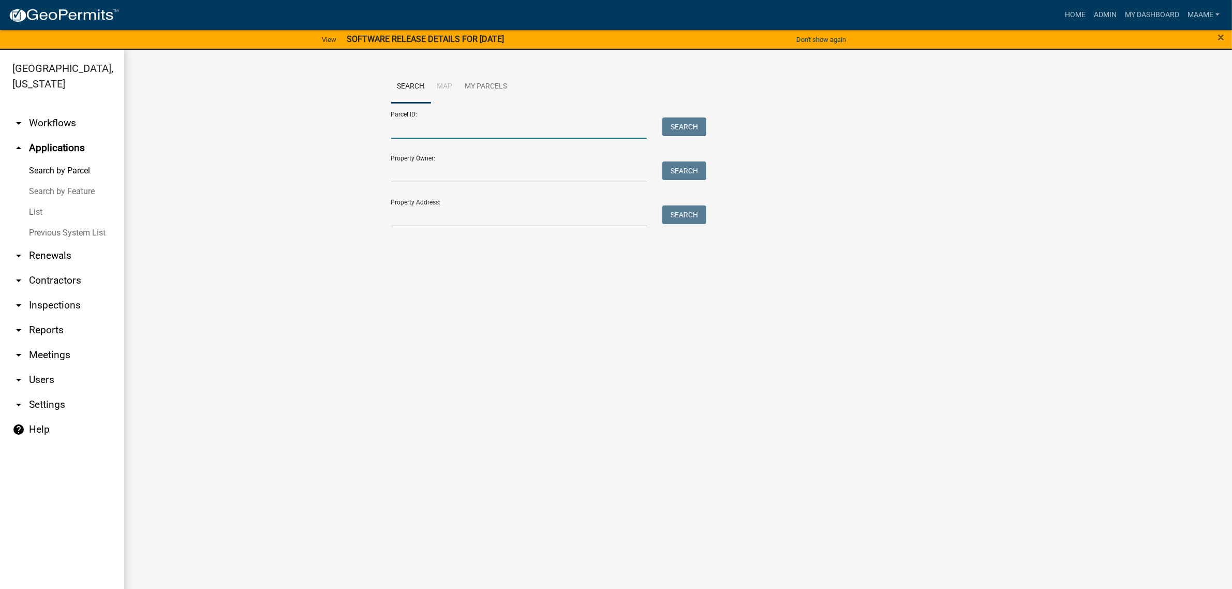
click at [420, 120] on input "Parcel ID:" at bounding box center [519, 127] width 256 height 21
paste input "060280305"
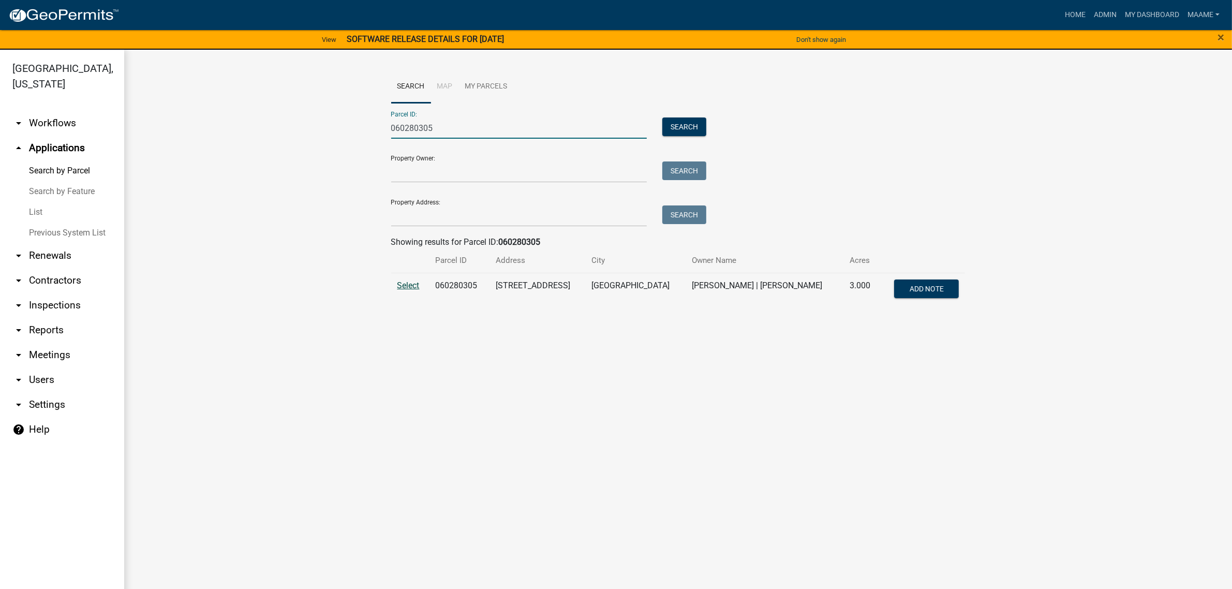
type input "060280305"
click at [405, 289] on span "Select" at bounding box center [408, 285] width 22 height 10
